Goal: Information Seeking & Learning: Check status

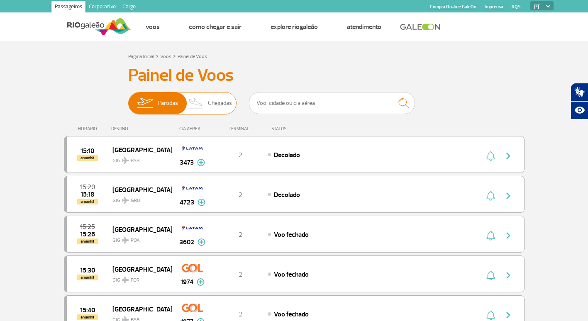
click at [221, 100] on span "Chegadas" at bounding box center [220, 103] width 24 height 22
click at [128, 99] on input "Partidas Chegadas" at bounding box center [128, 99] width 0 height 0
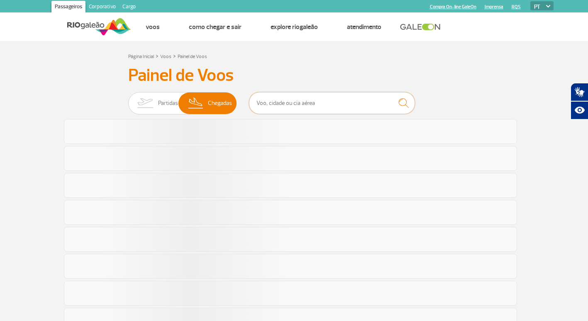
click at [298, 104] on input "text" at bounding box center [332, 103] width 166 height 22
click at [298, 105] on input "text" at bounding box center [332, 103] width 166 height 22
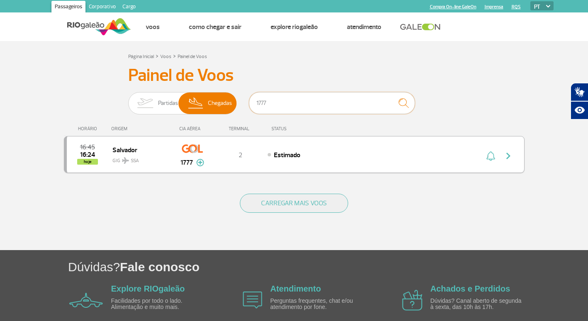
type input "1777"
click at [511, 154] on img "button" at bounding box center [508, 156] width 10 height 10
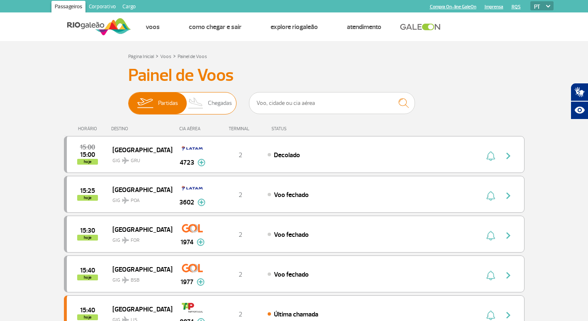
click at [217, 105] on span "Chegadas" at bounding box center [220, 103] width 24 height 22
click at [128, 99] on input "Partidas Chegadas" at bounding box center [128, 99] width 0 height 0
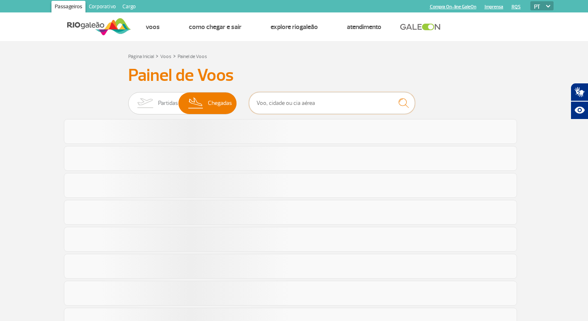
click at [284, 102] on input "text" at bounding box center [332, 103] width 166 height 22
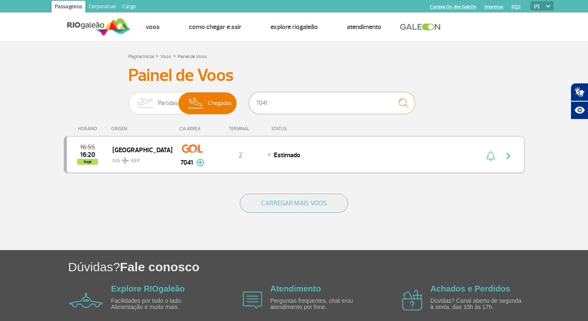
type input "7041"
click at [513, 155] on button "button" at bounding box center [510, 154] width 19 height 13
click at [508, 155] on img "button" at bounding box center [508, 156] width 10 height 10
drag, startPoint x: 291, startPoint y: 102, endPoint x: 243, endPoint y: 101, distance: 47.3
click at [243, 101] on div "Partidas Chegadas 7041" at bounding box center [294, 104] width 332 height 25
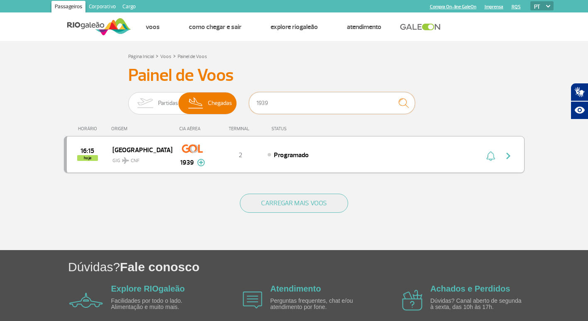
type input "1939"
click at [508, 157] on img "button" at bounding box center [508, 156] width 10 height 10
click at [508, 157] on div "16:15 hoje [GEOGRAPHIC_DATA] GIG CNF 1939 2 Programado Parcerias: Air France 20…" at bounding box center [294, 154] width 460 height 37
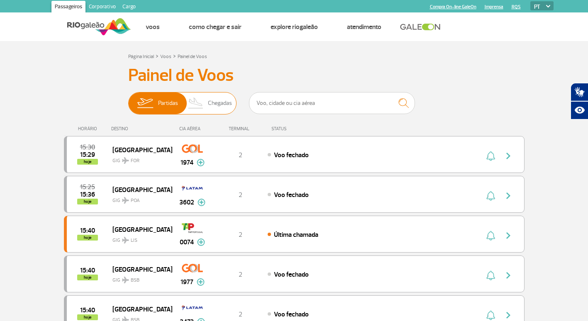
click at [222, 108] on span "Chegadas" at bounding box center [220, 103] width 24 height 22
click at [128, 99] on input "Partidas Chegadas" at bounding box center [128, 99] width 0 height 0
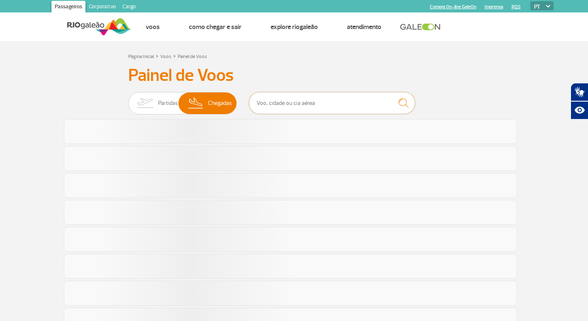
click at [287, 100] on input "text" at bounding box center [332, 103] width 166 height 22
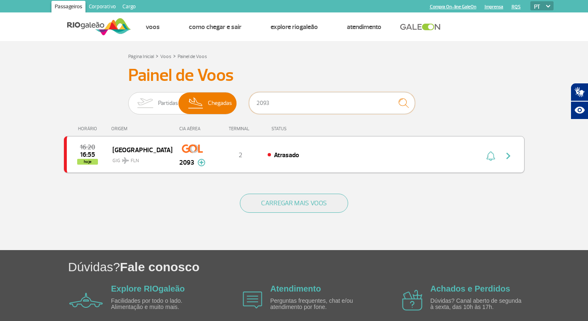
type input "2093"
click at [513, 154] on button "button" at bounding box center [510, 154] width 19 height 13
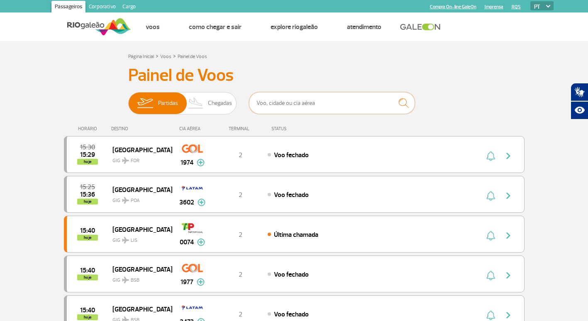
click at [297, 103] on input "text" at bounding box center [332, 103] width 166 height 22
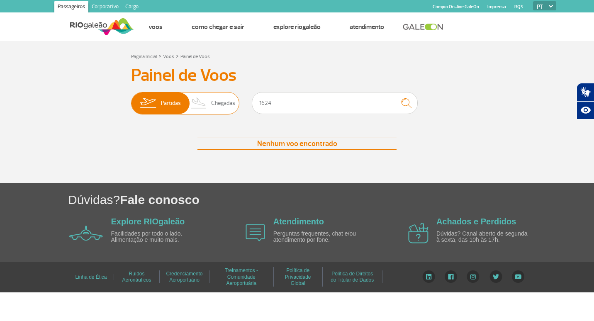
click at [225, 109] on span "Chegadas" at bounding box center [223, 103] width 24 height 22
click at [131, 99] on input "Partidas Chegadas" at bounding box center [131, 99] width 0 height 0
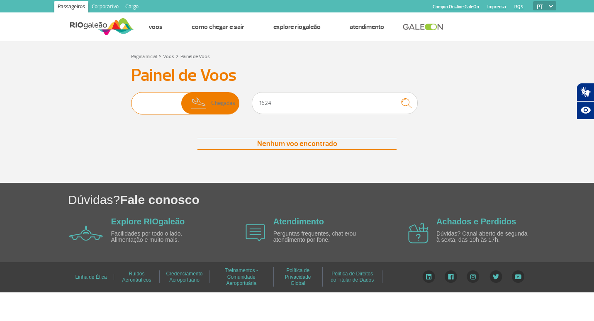
click at [225, 109] on span "Chegadas" at bounding box center [223, 103] width 24 height 22
click at [131, 99] on input "Partidas Chegadas" at bounding box center [131, 99] width 0 height 0
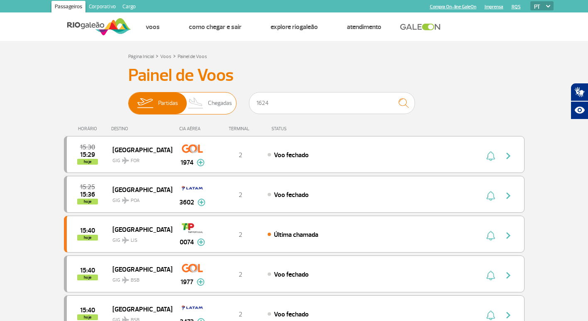
click at [225, 110] on span "Chegadas" at bounding box center [220, 103] width 24 height 22
click at [128, 99] on input "Partidas Chegadas" at bounding box center [128, 99] width 0 height 0
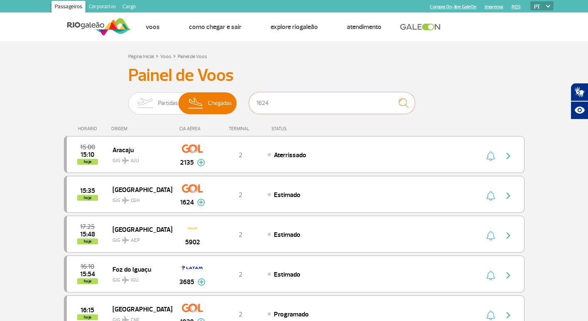
click at [290, 104] on input "1624" at bounding box center [332, 103] width 166 height 22
type input "1624"
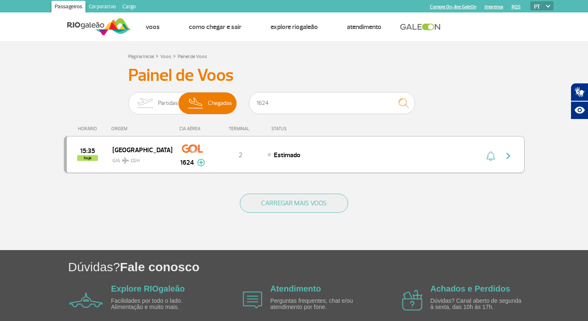
click at [507, 156] on img "button" at bounding box center [508, 156] width 10 height 10
